Goal: Transaction & Acquisition: Purchase product/service

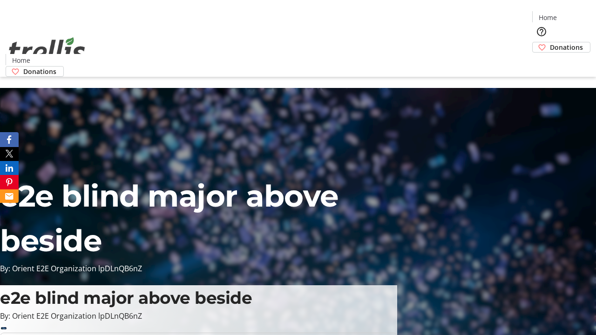
click at [549, 42] on span "Donations" at bounding box center [565, 47] width 33 height 10
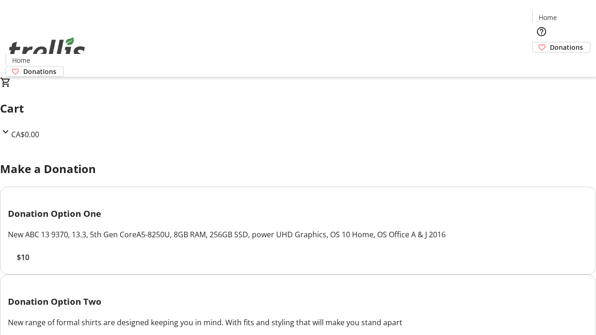
click at [29, 263] on span "$10" at bounding box center [23, 257] width 13 height 11
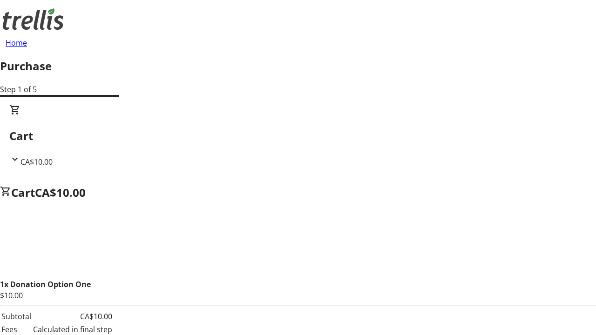
select select "CA"
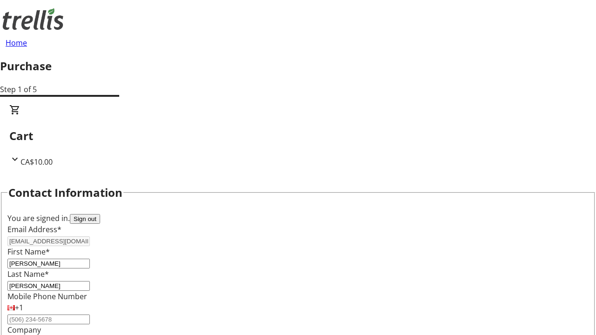
scroll to position [151, 0]
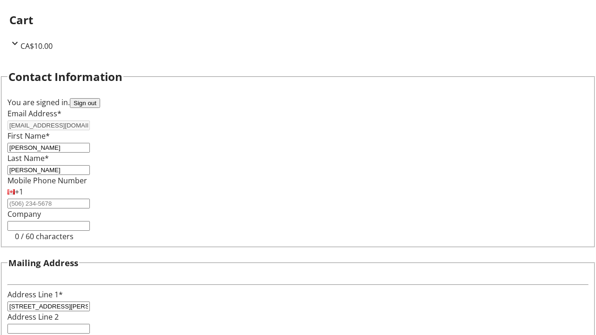
select select "BC"
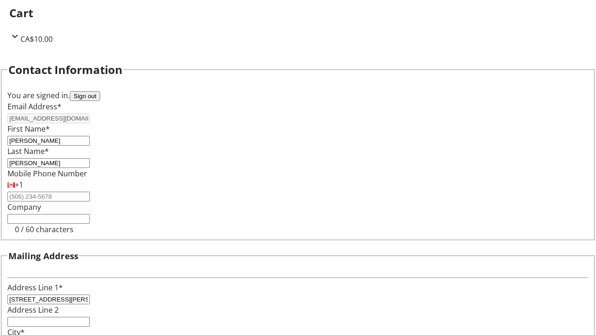
type input "Kelowna"
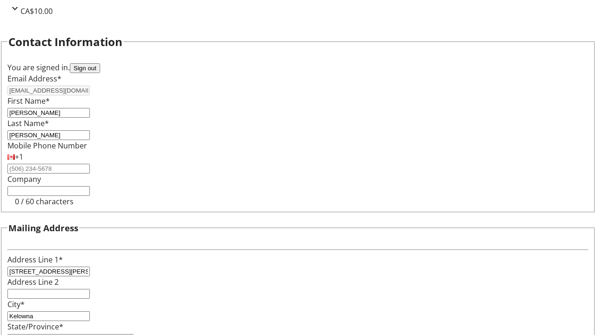
type input "V1Y 0C2"
